Goal: Participate in discussion: Engage in conversation with other users on a specific topic

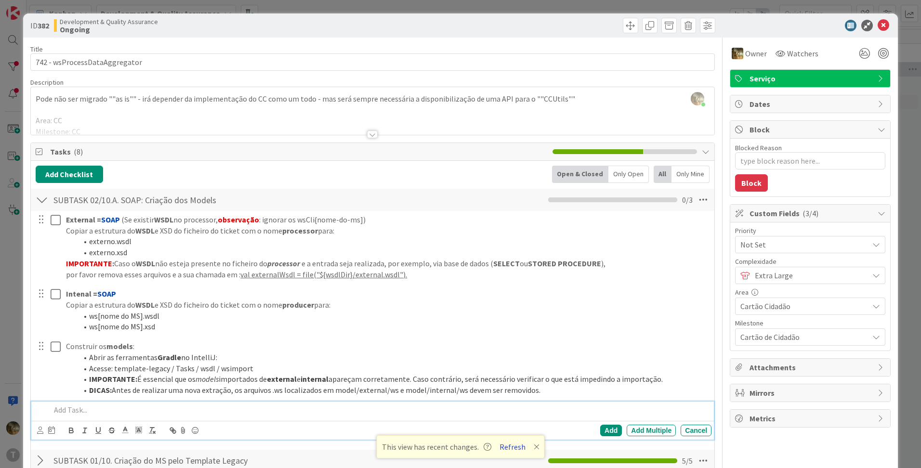
click at [499, 445] on button "Refresh" at bounding box center [512, 447] width 33 height 13
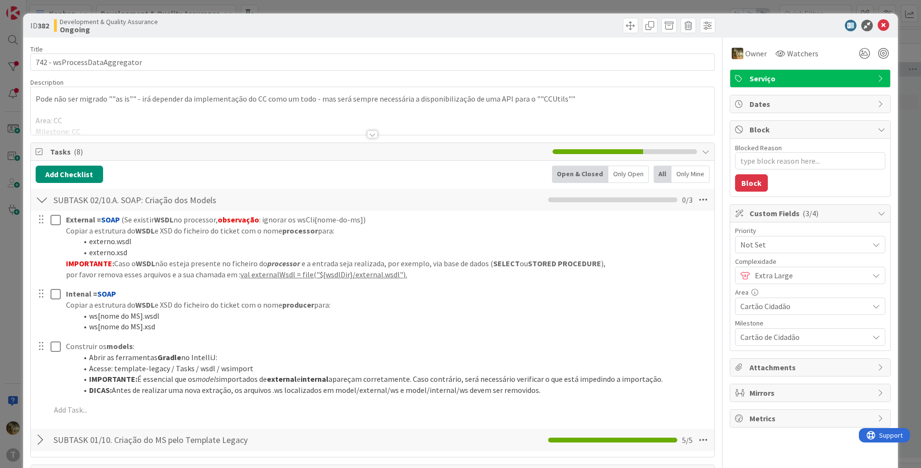
type textarea "x"
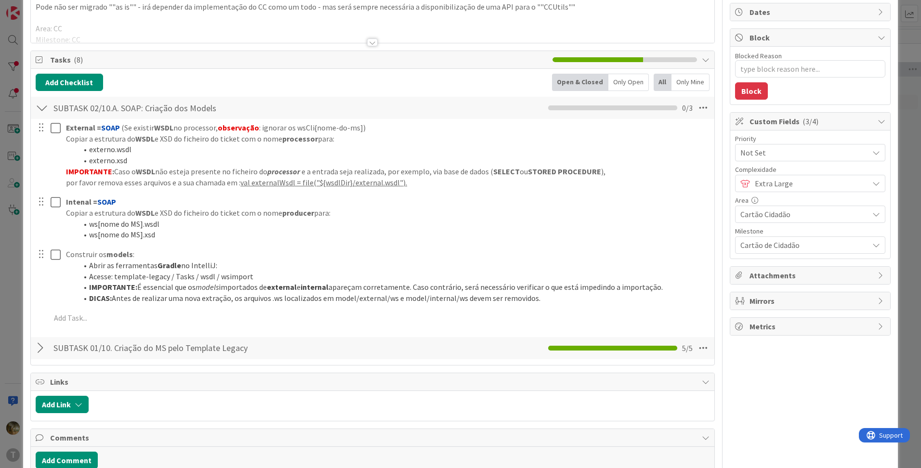
scroll to position [144, 0]
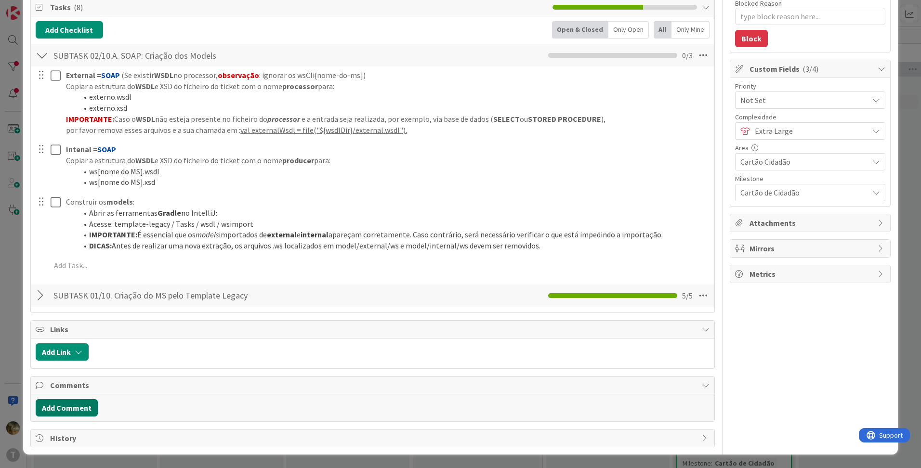
click at [75, 404] on button "Add Comment" at bounding box center [67, 407] width 62 height 17
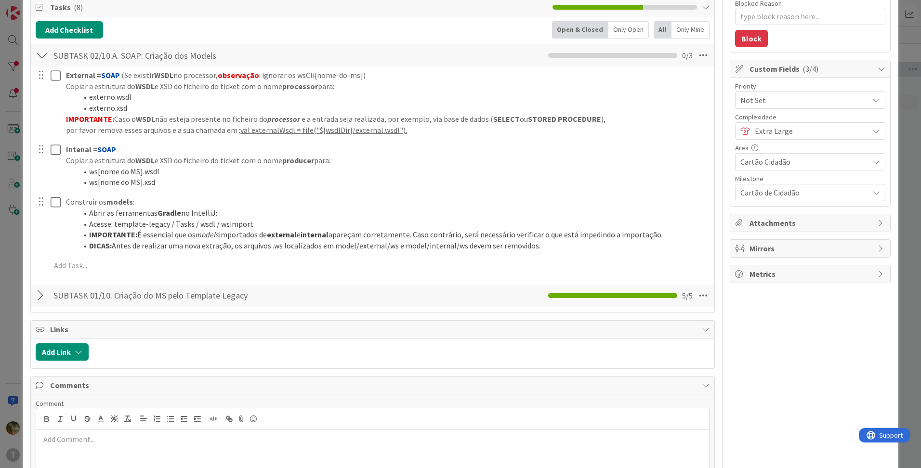
click at [103, 444] on p at bounding box center [372, 439] width 665 height 11
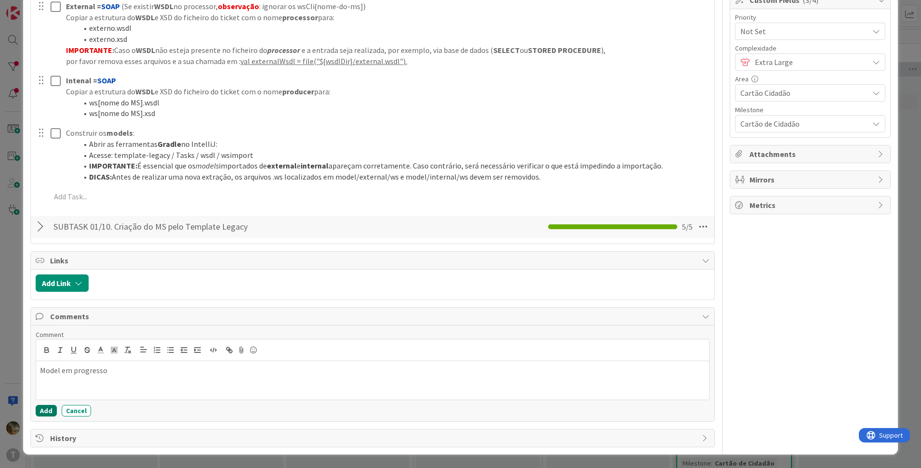
click at [49, 409] on button "Add" at bounding box center [46, 411] width 21 height 12
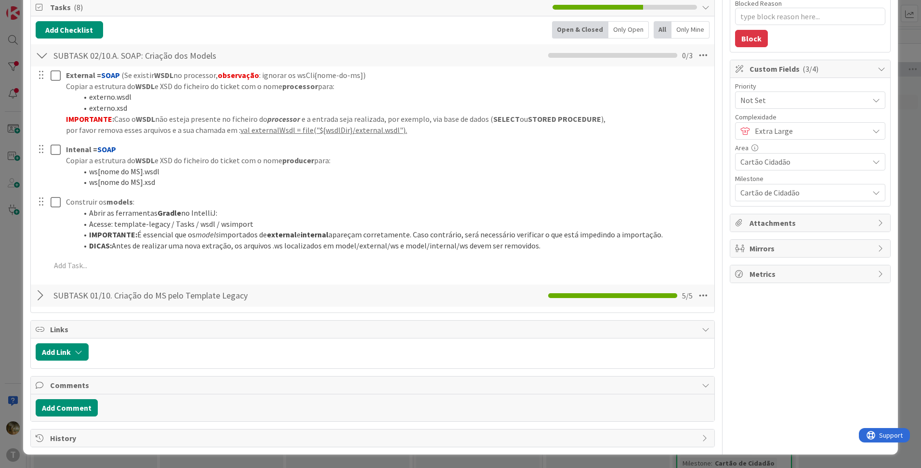
type textarea "x"
